Goal: Task Accomplishment & Management: Use online tool/utility

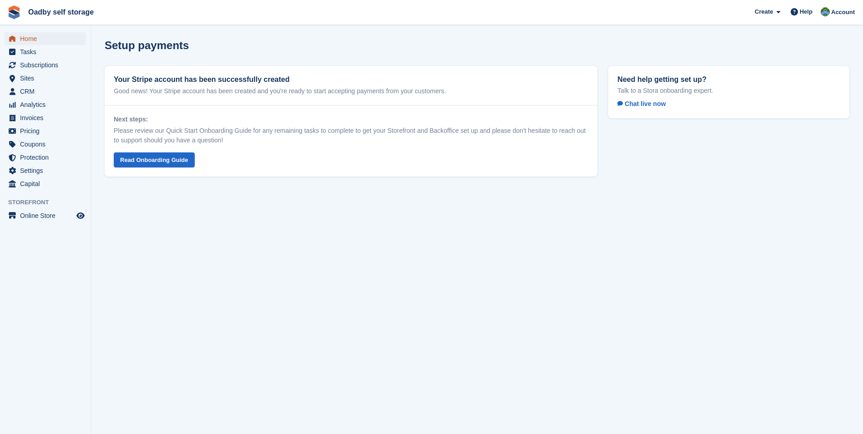
click at [32, 41] on span "Home" at bounding box center [47, 38] width 55 height 13
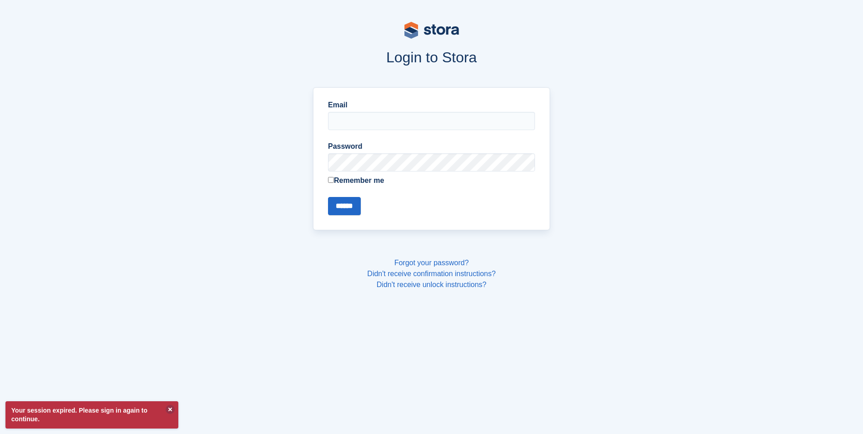
type input "**********"
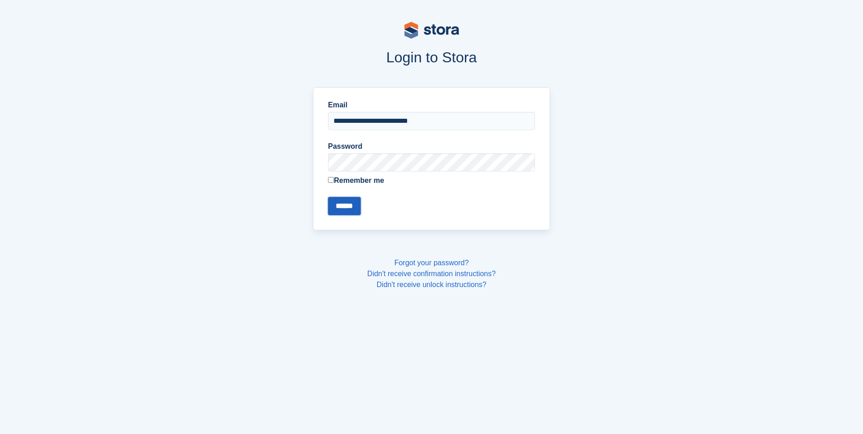
click at [343, 207] on input "******" at bounding box center [344, 206] width 33 height 18
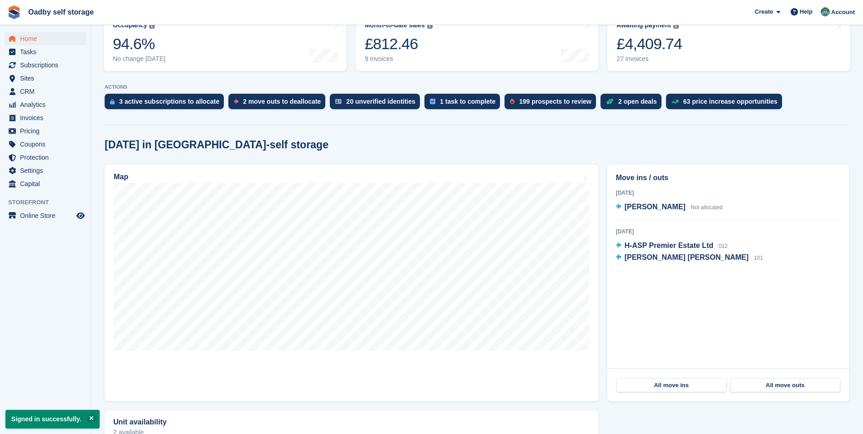
scroll to position [136, 0]
